Goal: Information Seeking & Learning: Learn about a topic

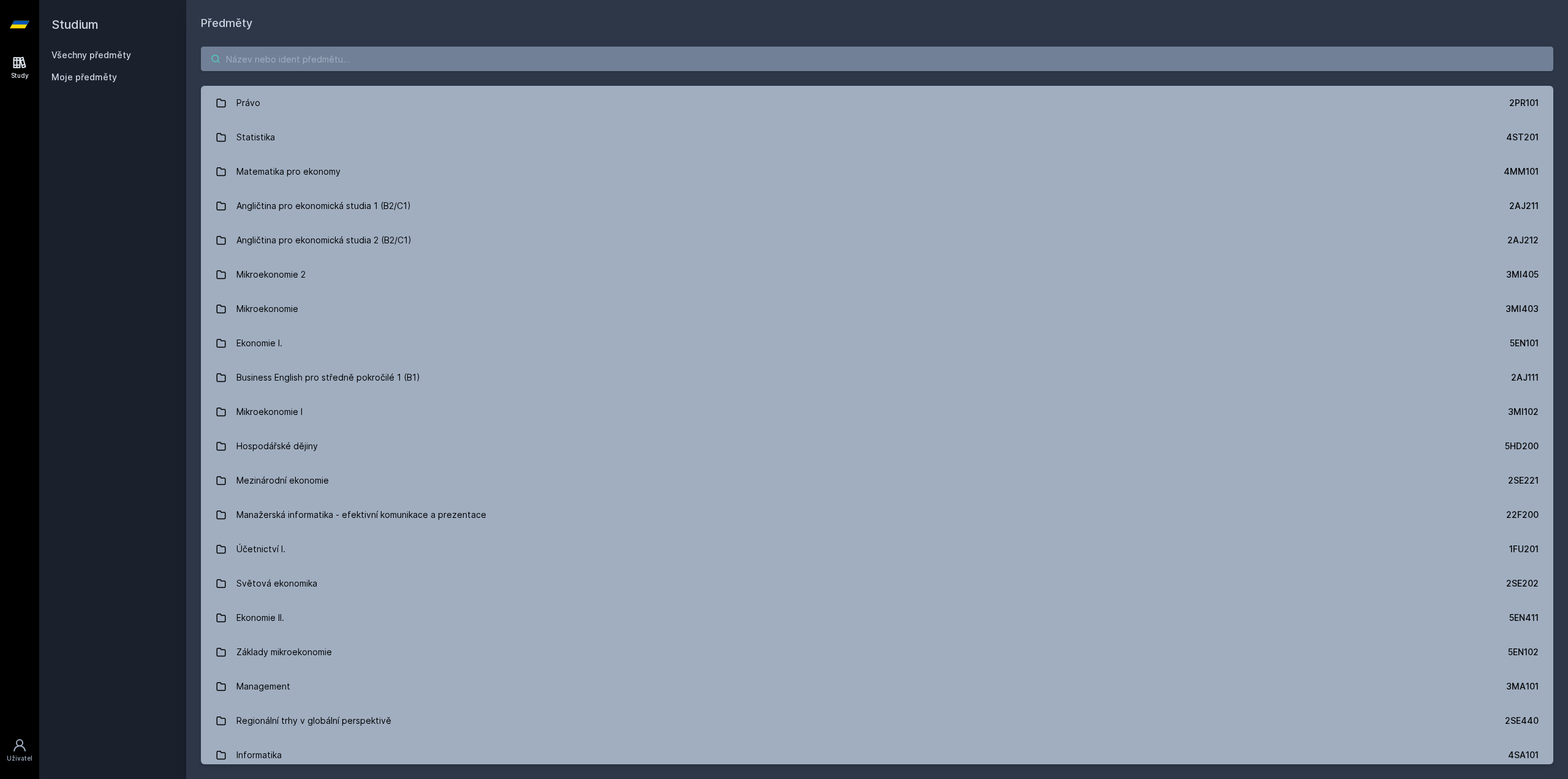
click at [354, 58] on input "search" at bounding box center [877, 58] width 1353 height 25
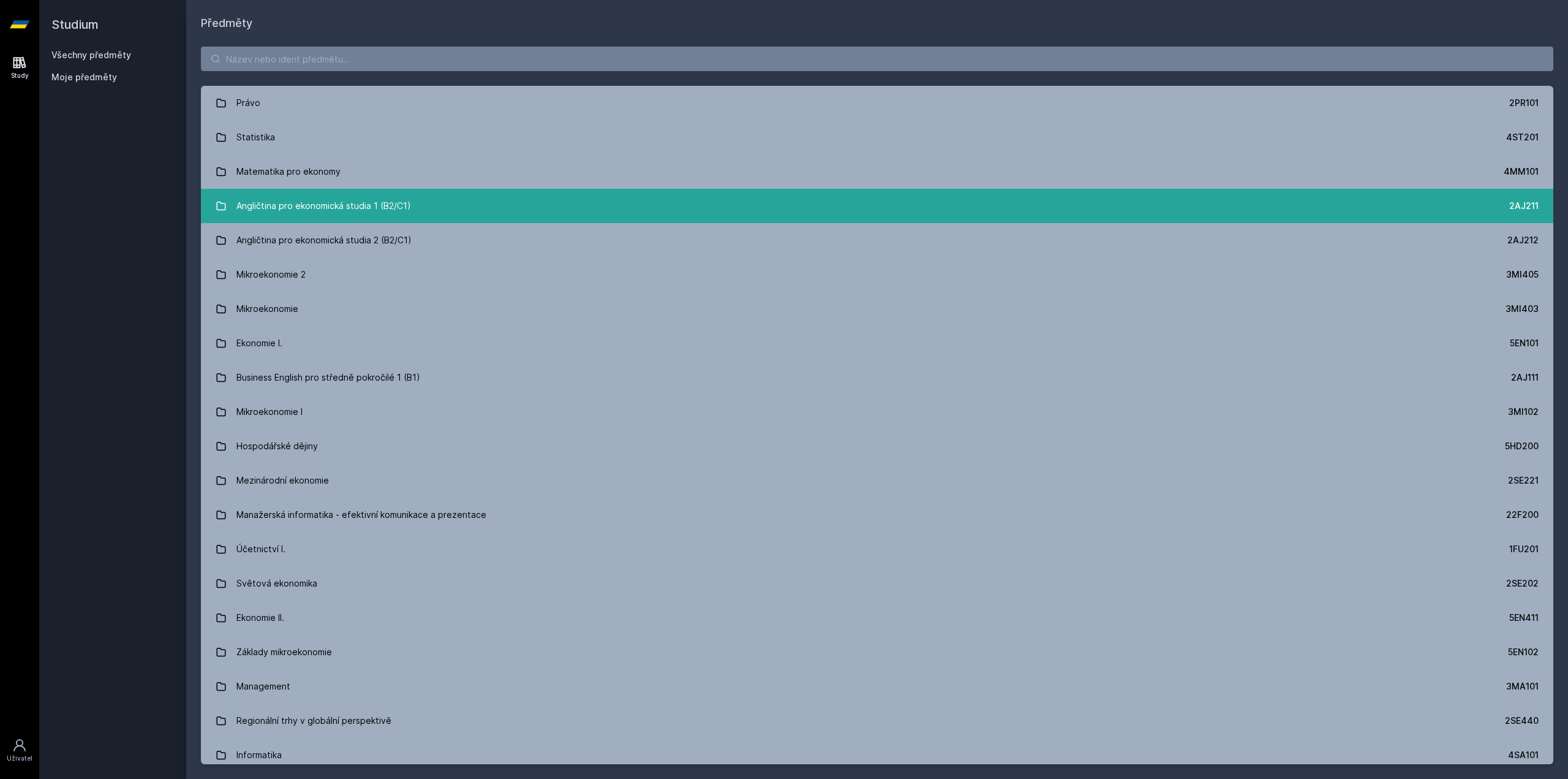
click at [363, 201] on div "Angličtina pro ekonomická studia 1 (B2/C1)" at bounding box center [323, 206] width 174 height 25
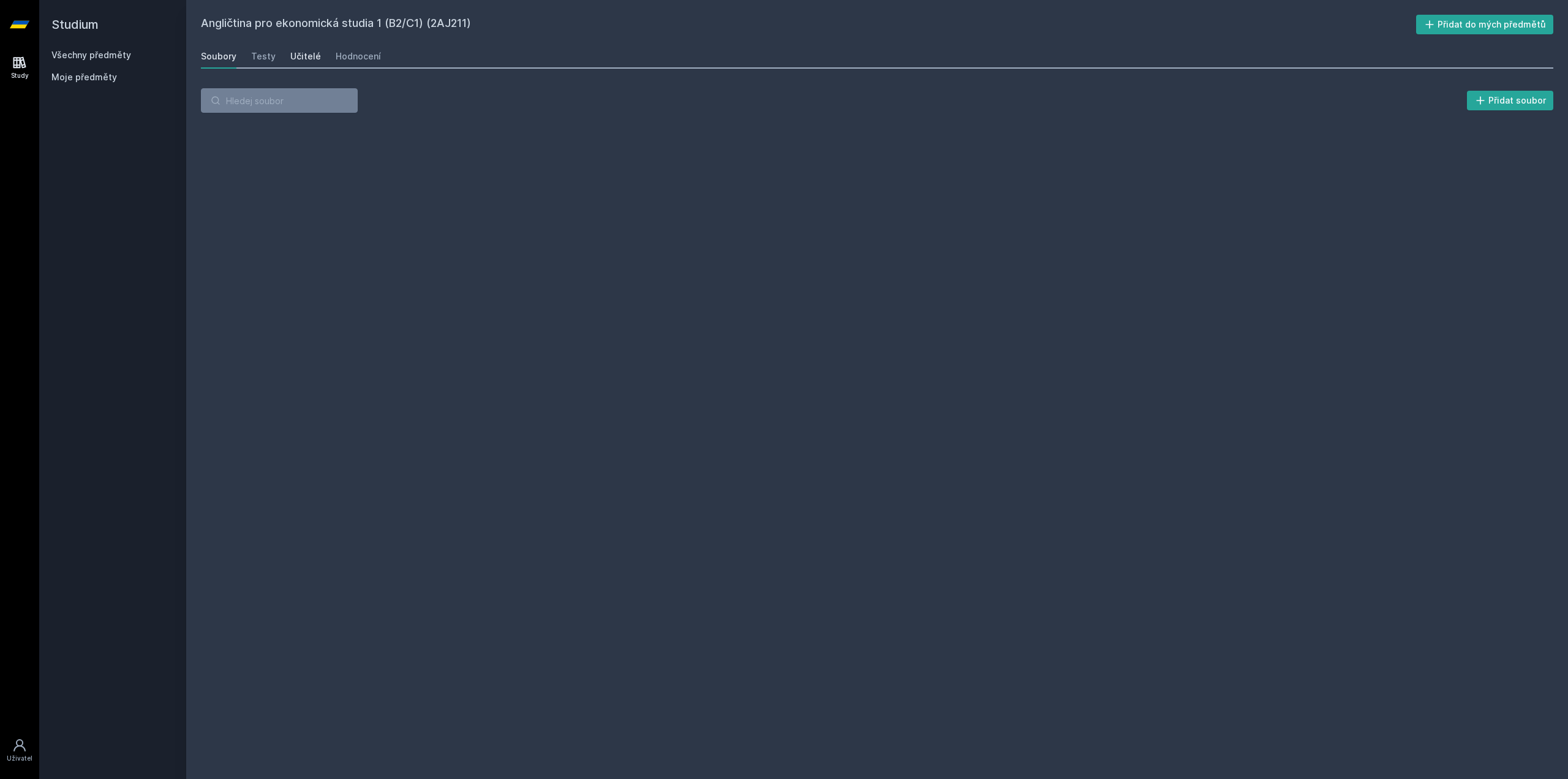
click at [297, 54] on div "Učitelé" at bounding box center [305, 56] width 30 height 12
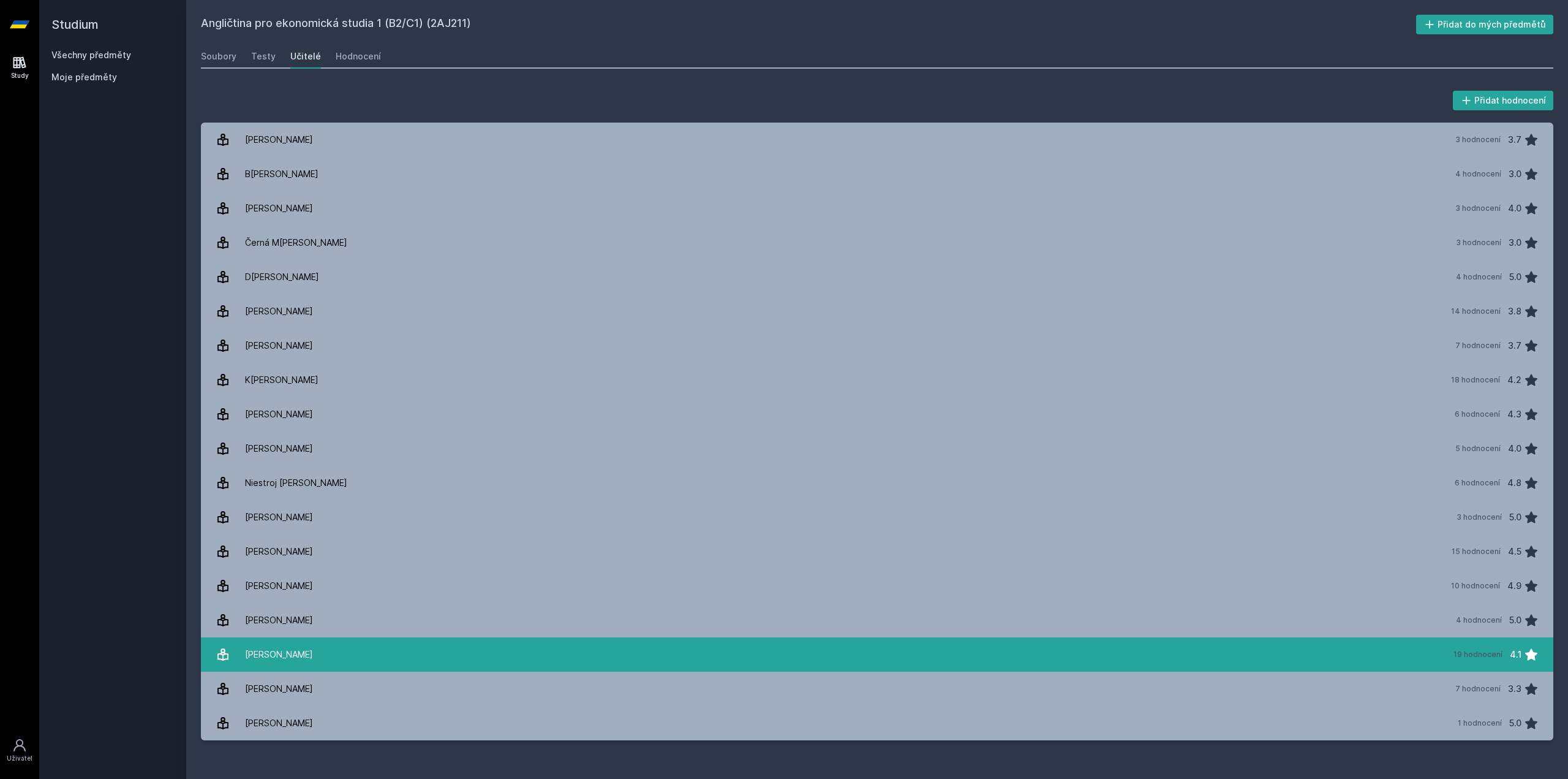
click at [300, 643] on div "[PERSON_NAME]" at bounding box center [279, 655] width 68 height 25
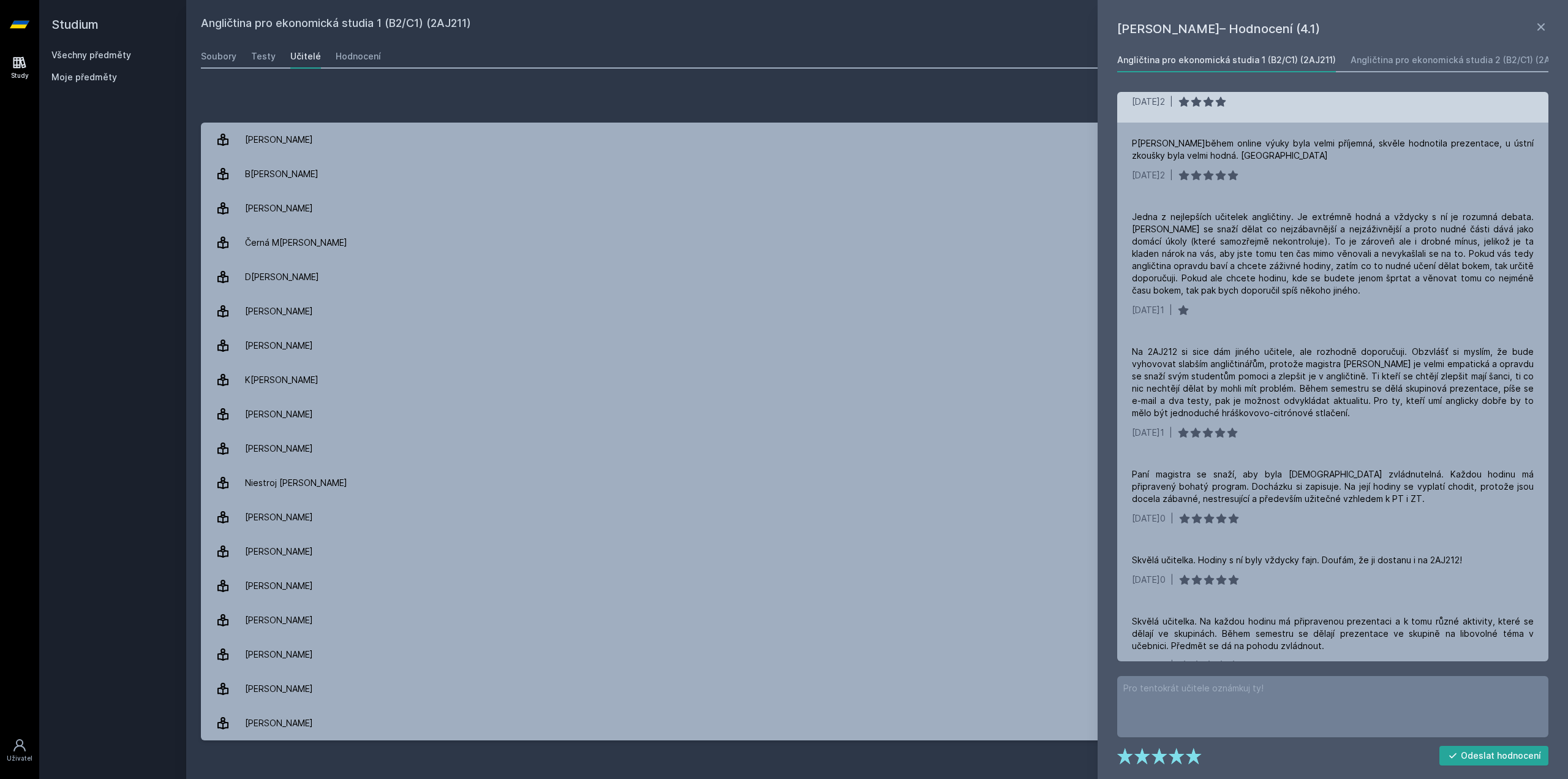
scroll to position [429, 0]
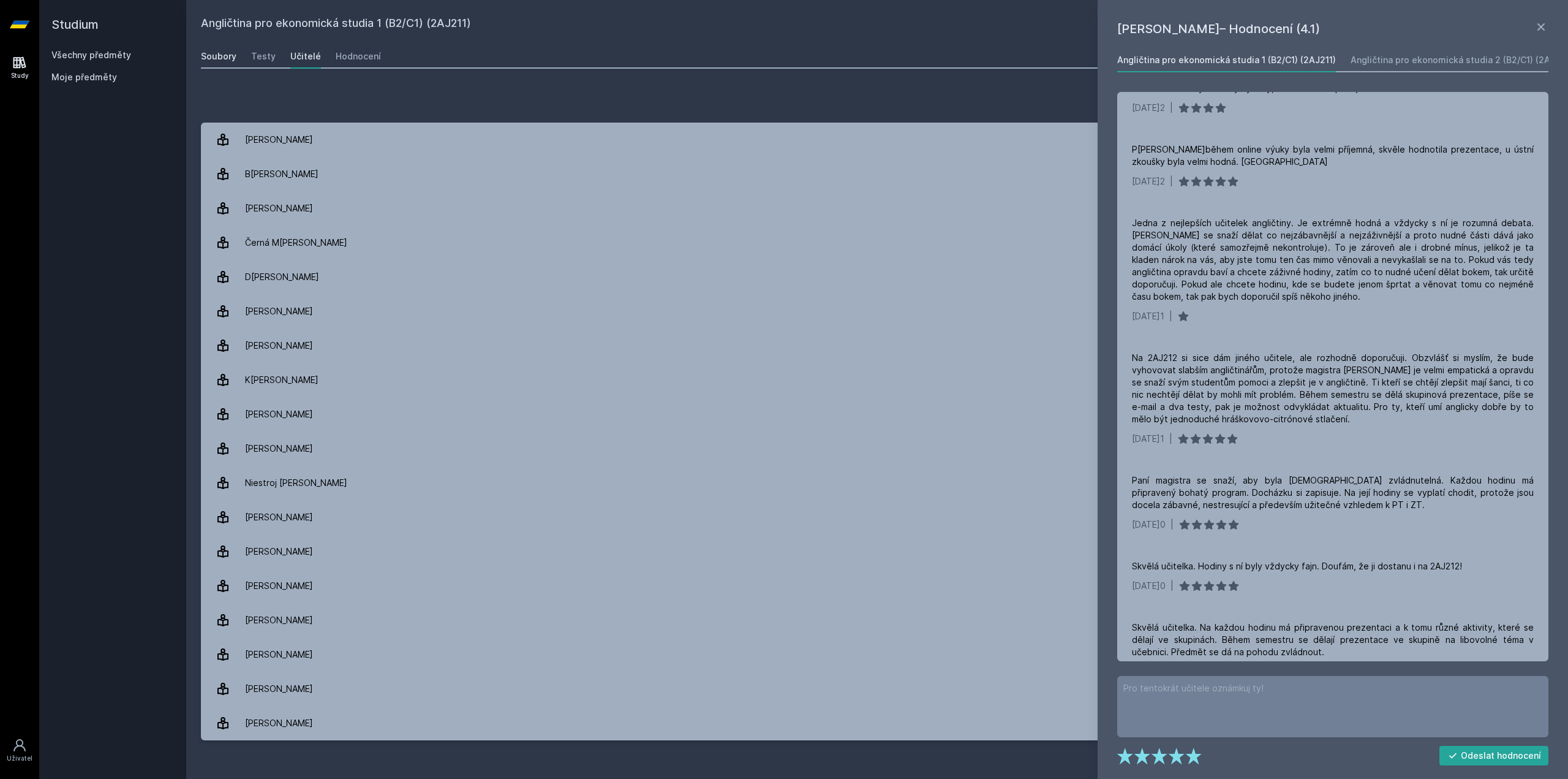
click at [210, 58] on div "Soubory" at bounding box center [219, 56] width 36 height 12
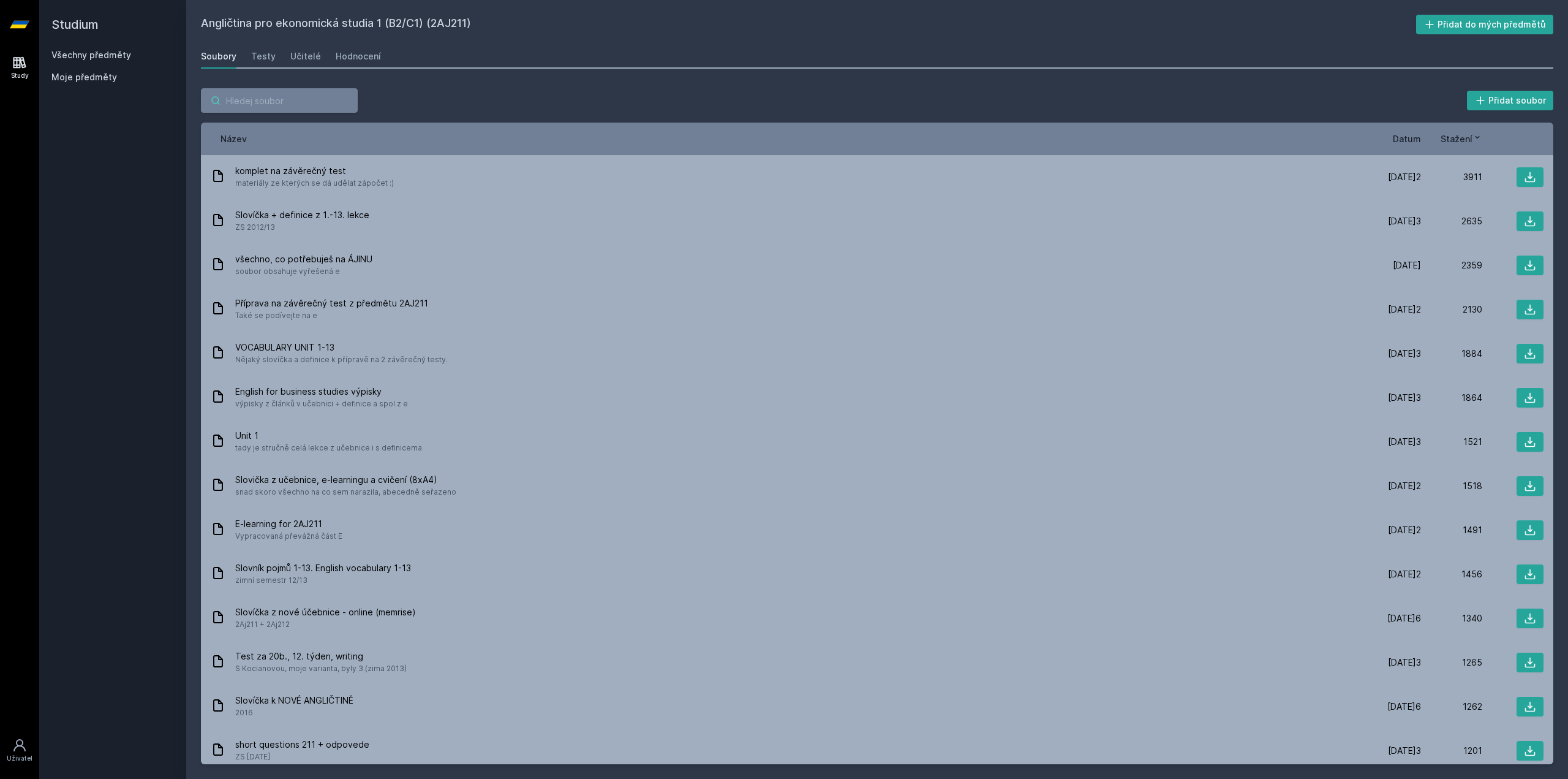
click at [301, 96] on input "search" at bounding box center [279, 101] width 157 height 25
click at [275, 91] on input "search" at bounding box center [279, 101] width 157 height 25
click at [105, 26] on h2 "Studium" at bounding box center [113, 25] width 123 height 49
click at [74, 29] on h2 "Studium" at bounding box center [113, 25] width 123 height 49
click at [8, 32] on link at bounding box center [20, 25] width 40 height 49
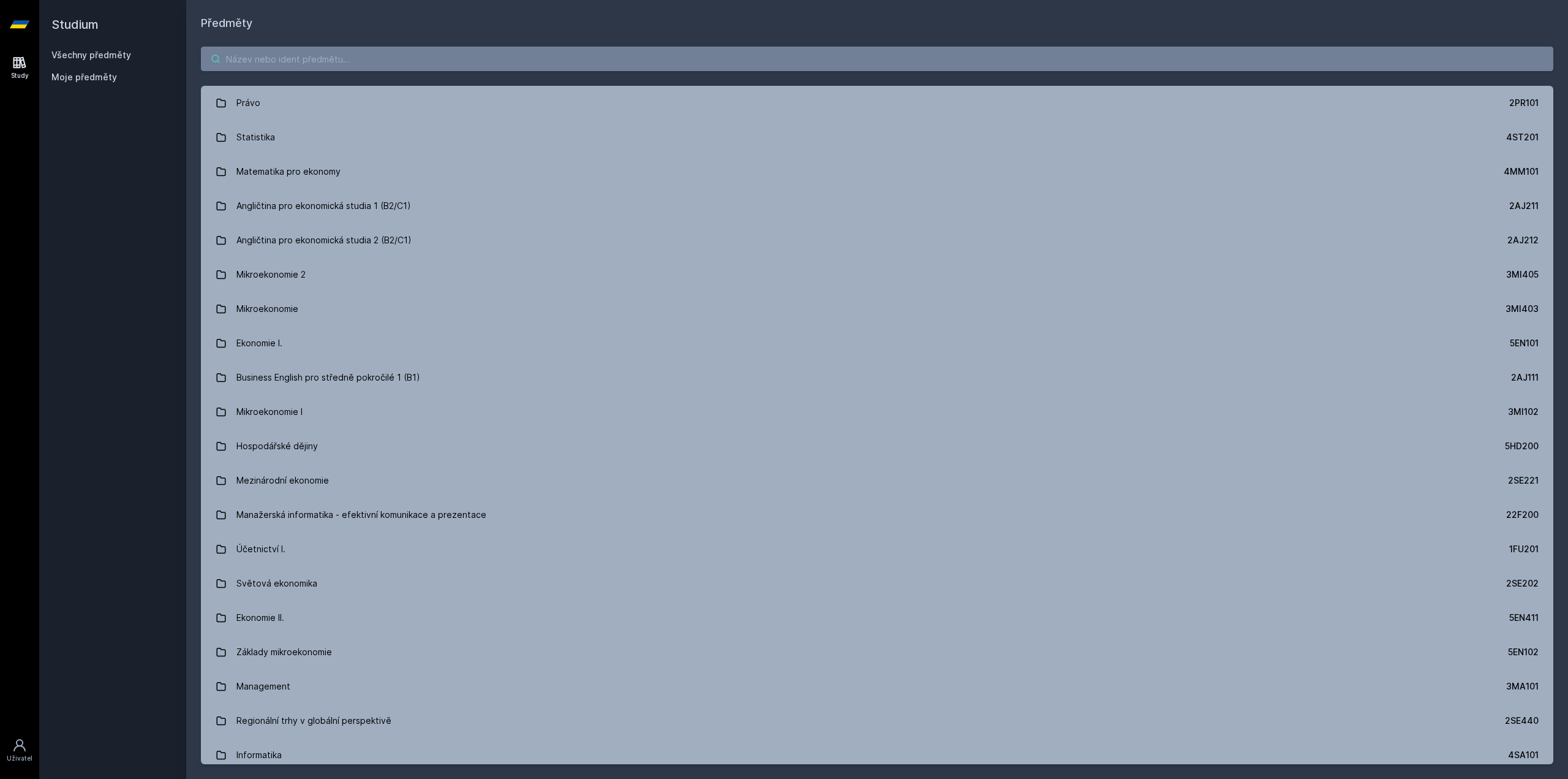
click at [288, 66] on input "search" at bounding box center [877, 58] width 1353 height 25
paste input "Softwarové inženýrství"
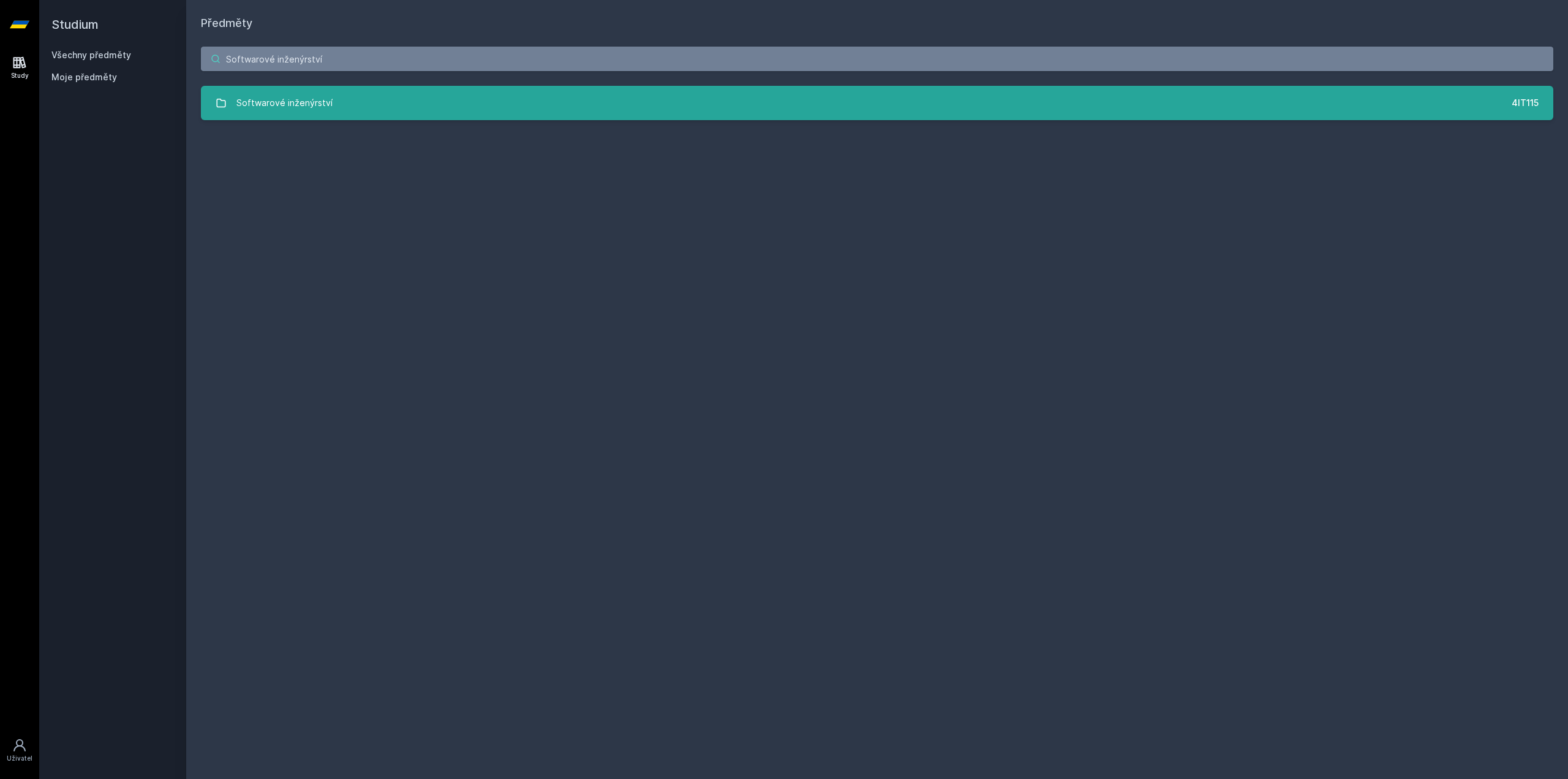
type input "Softwarové inženýrství"
click at [332, 103] on link "Softwarové inženýrství 4IT115" at bounding box center [877, 103] width 1353 height 34
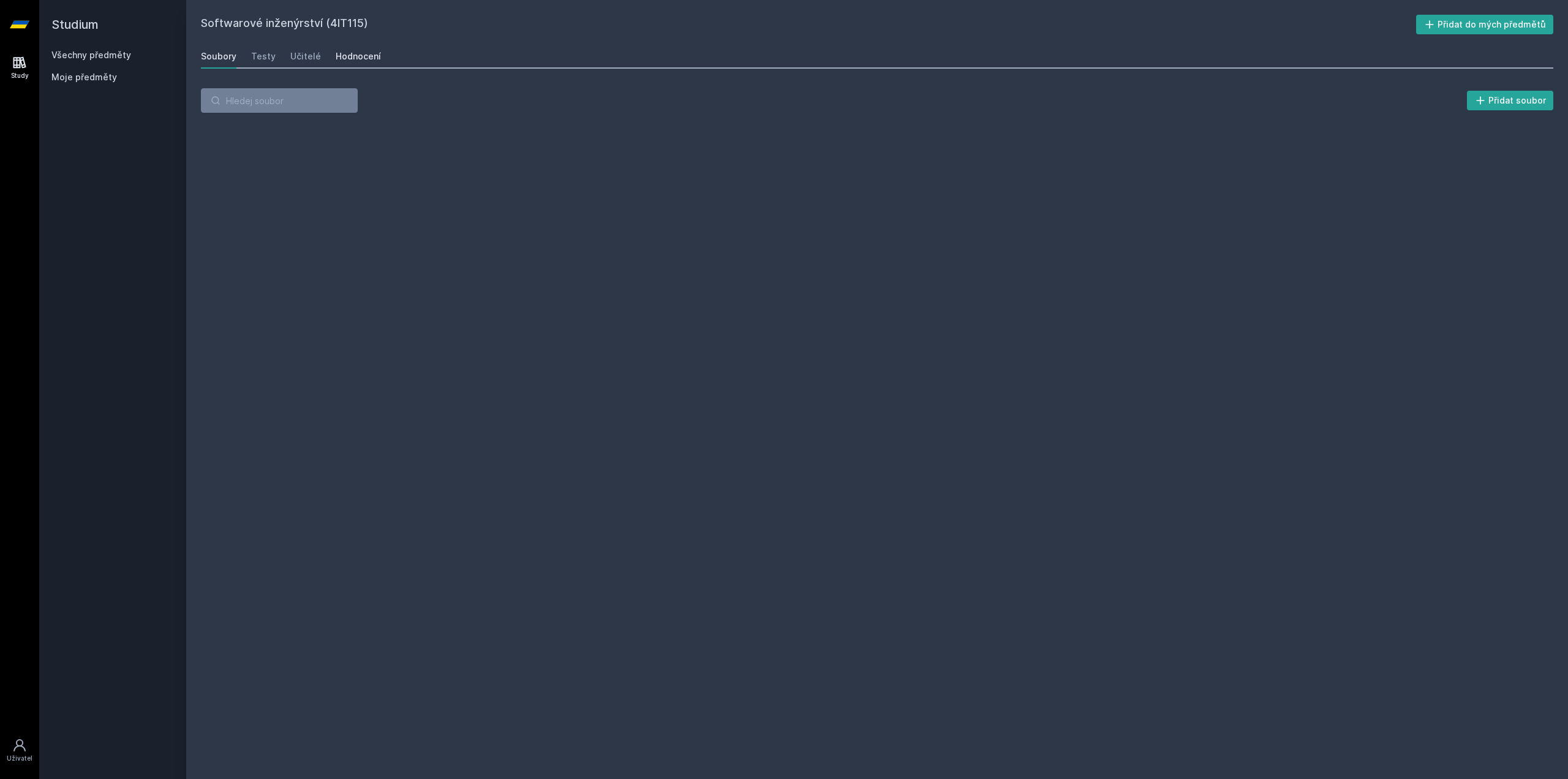
click at [338, 55] on div "Hodnocení" at bounding box center [358, 56] width 45 height 12
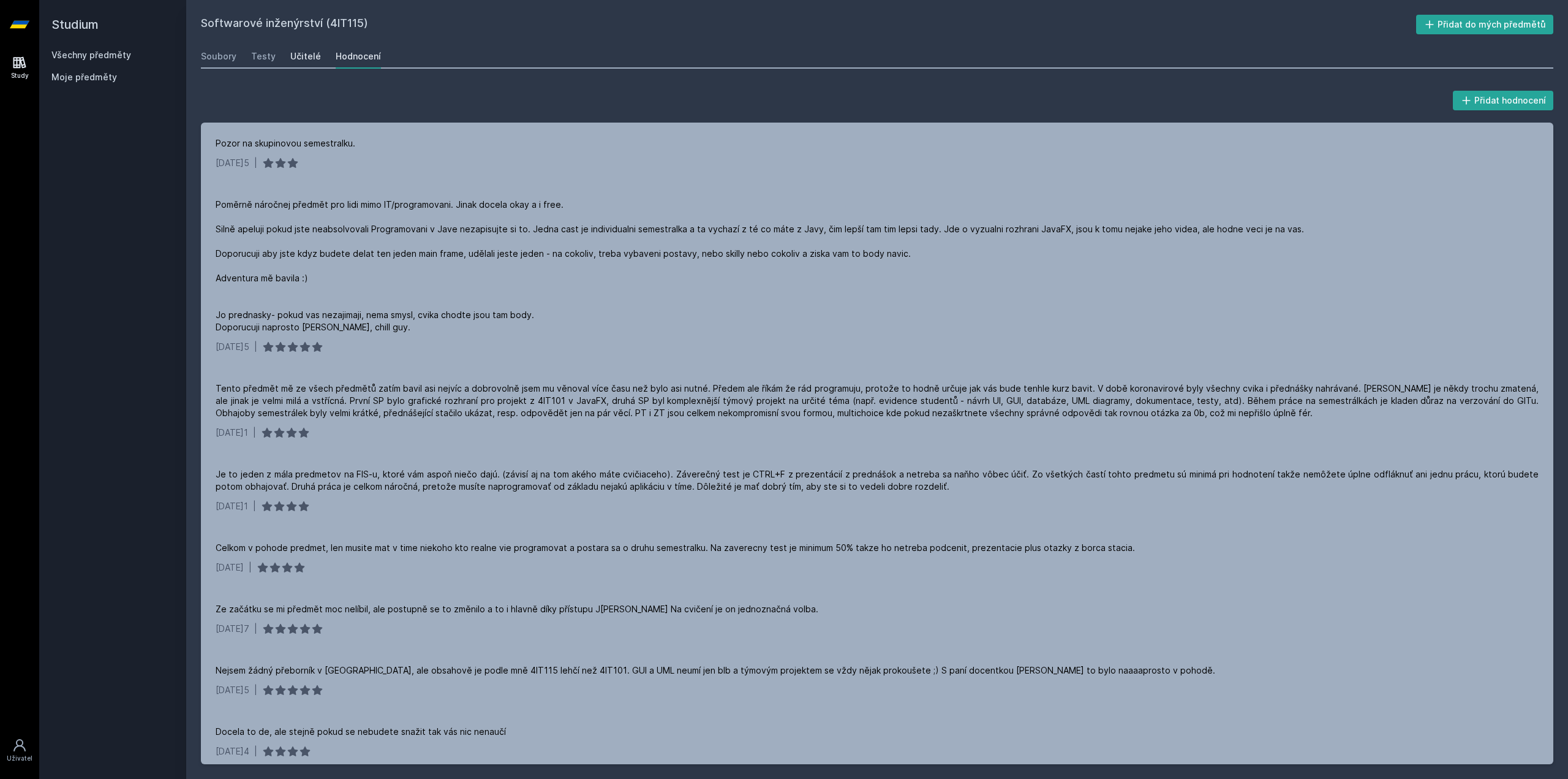
click at [315, 56] on div "Učitelé" at bounding box center [305, 56] width 30 height 12
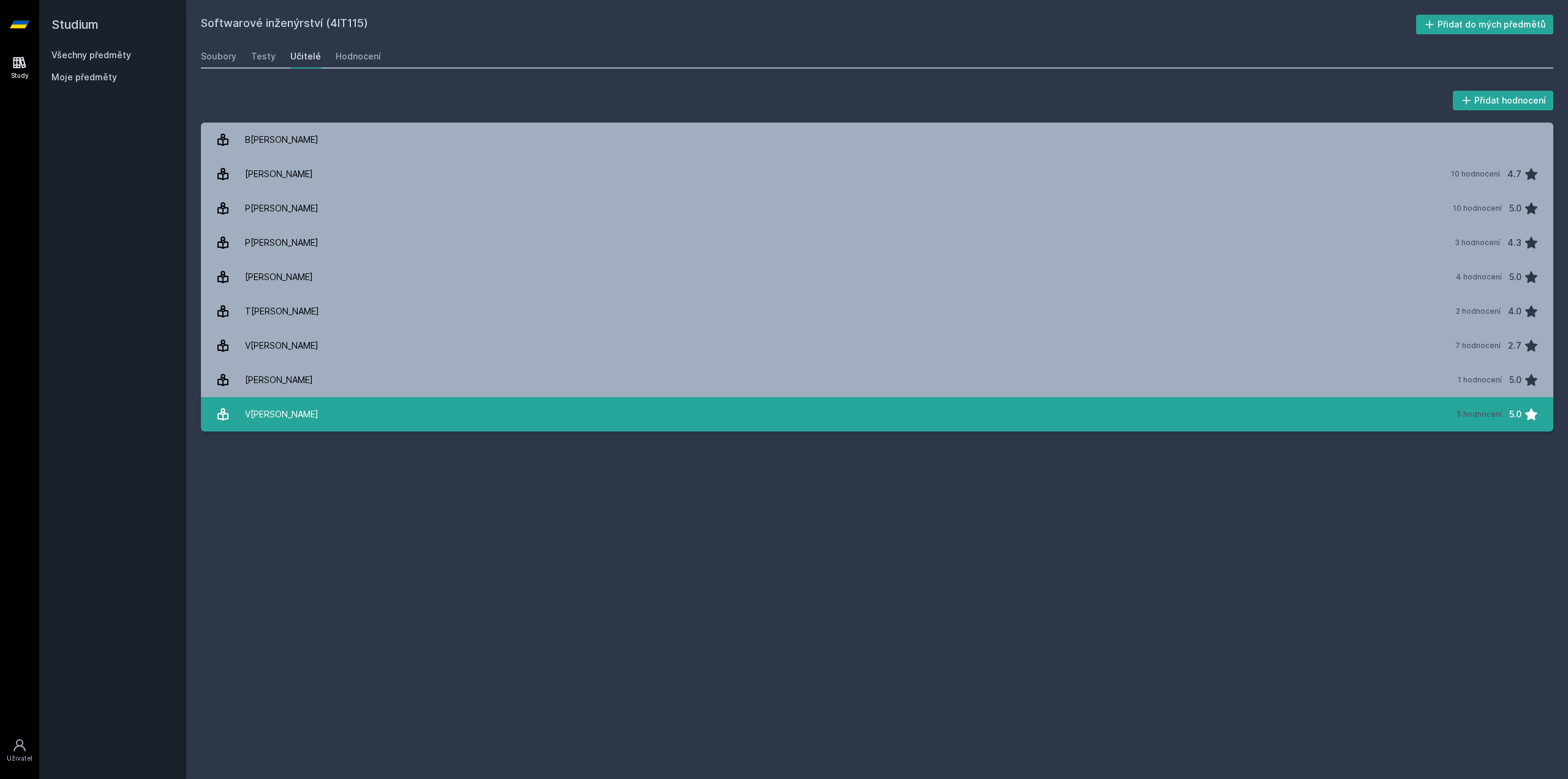
click at [320, 414] on link "V[PERSON_NAME] 5 hodnocení 5.0" at bounding box center [877, 414] width 1353 height 34
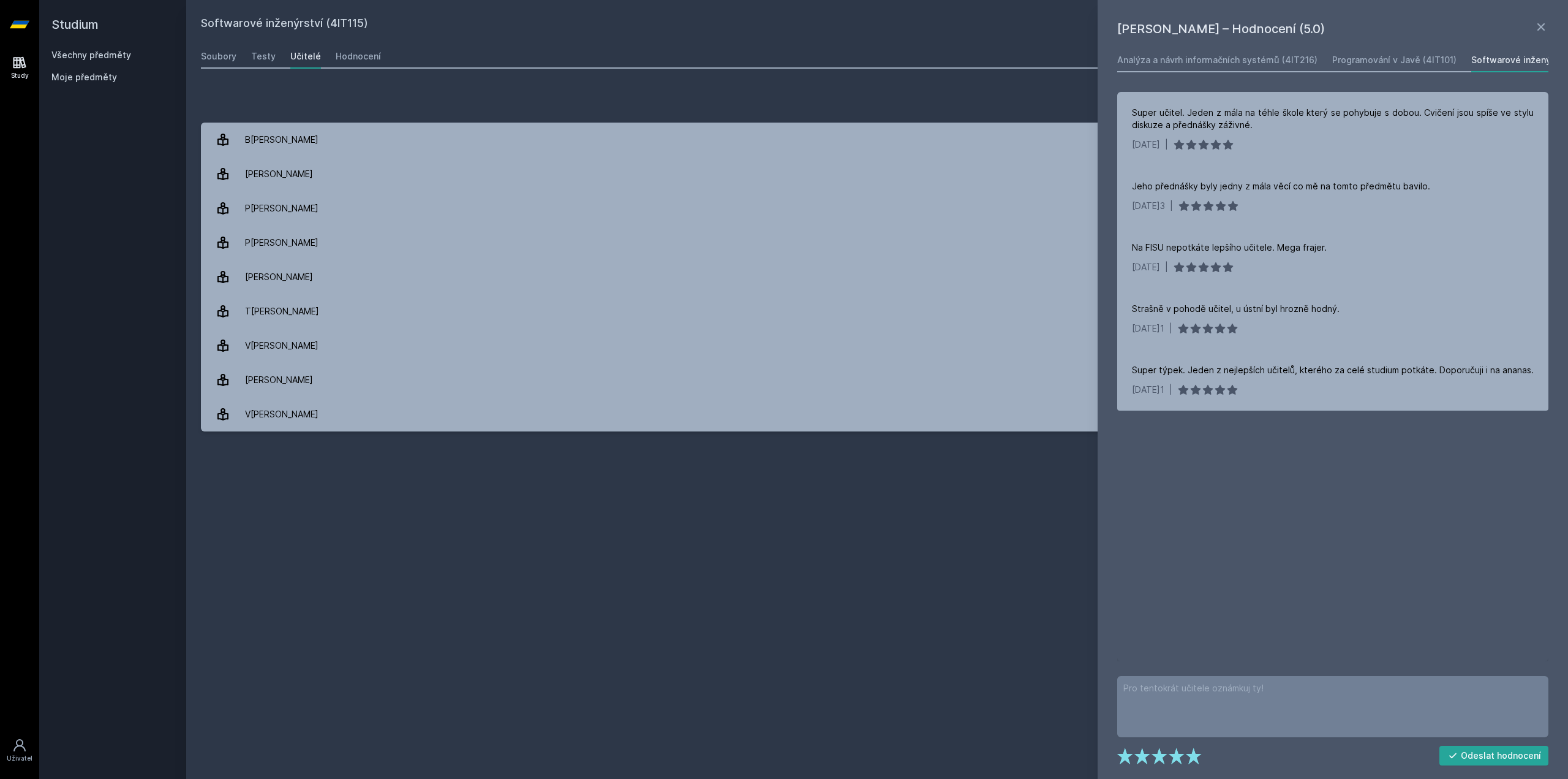
click at [333, 500] on div "Softwarové inženýrství (4IT115) Přidat do mých předmětů [GEOGRAPHIC_DATA] Testy…" at bounding box center [877, 390] width 1353 height 750
